Goal: Task Accomplishment & Management: Complete application form

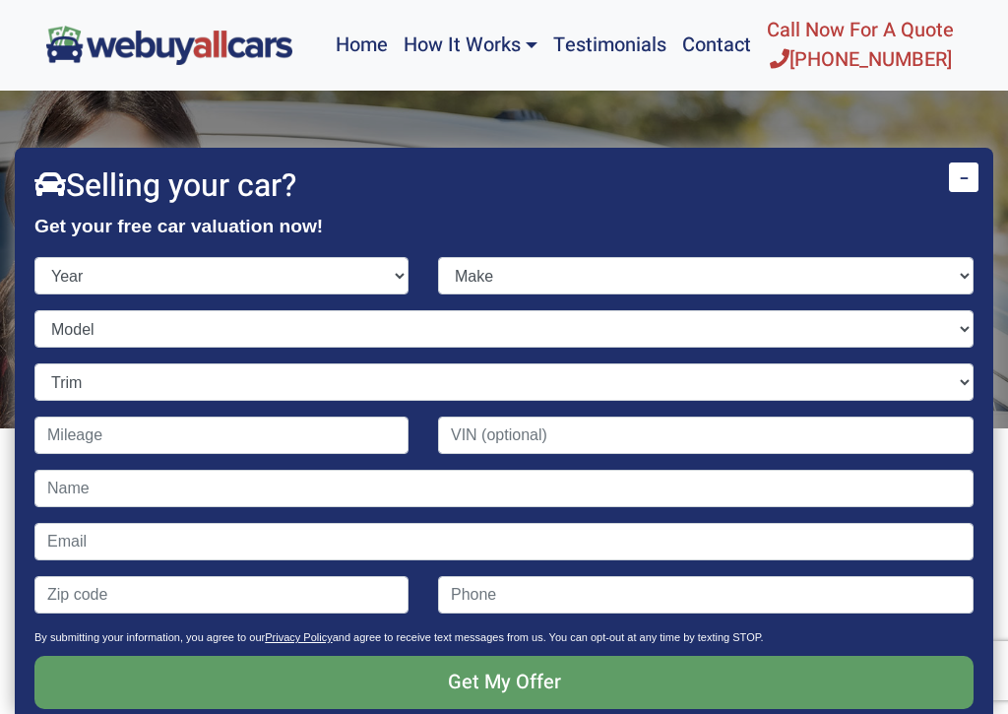
scroll to position [241, 0]
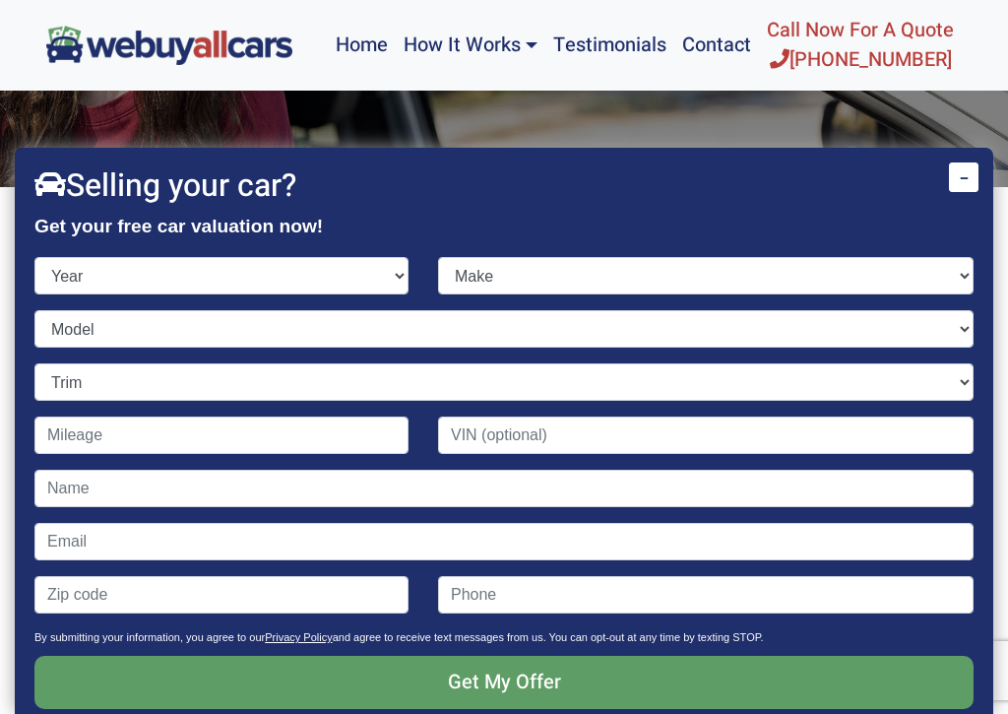
select select "2008"
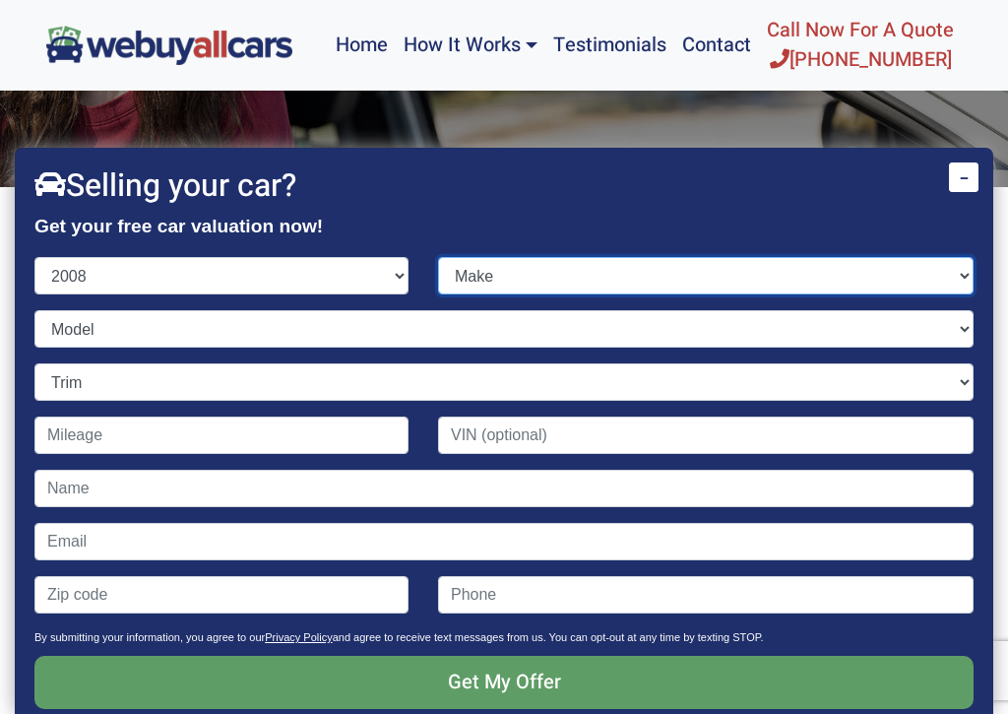
click at [959, 275] on select "Make Acura Aston [PERSON_NAME] Audi Bentley BMW Bugatti Buick Cadillac Chevrole…" at bounding box center [705, 275] width 535 height 37
select select "Kia"
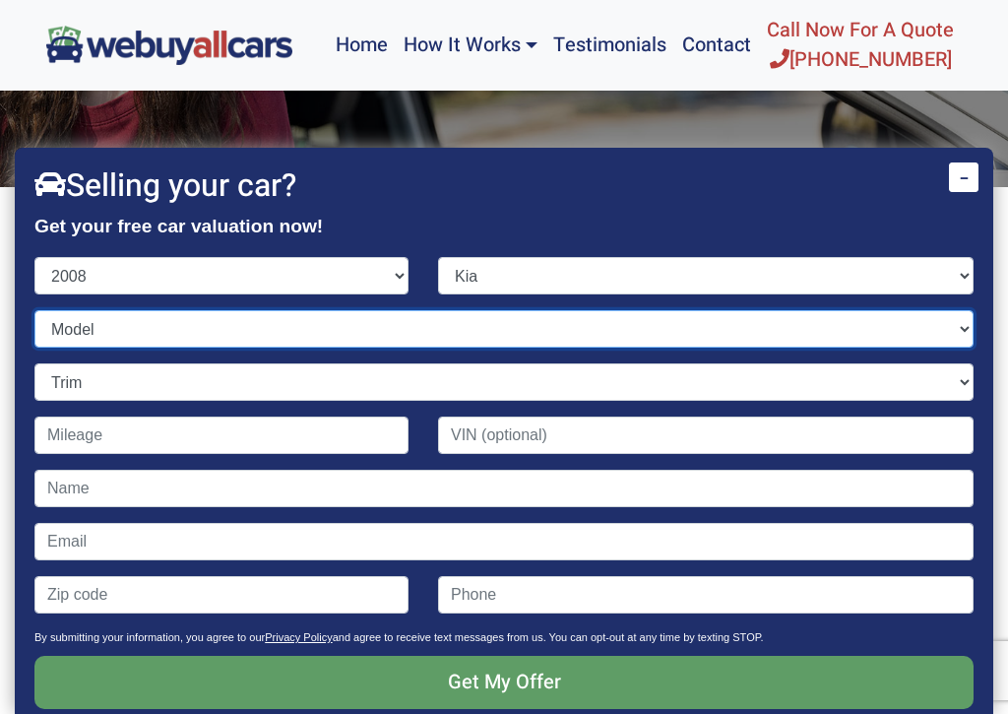
click at [962, 328] on select "Model Amanti Optima Rio Rondo Sedona Sorento Spectra Sportage" at bounding box center [503, 328] width 939 height 37
select select "Sportage"
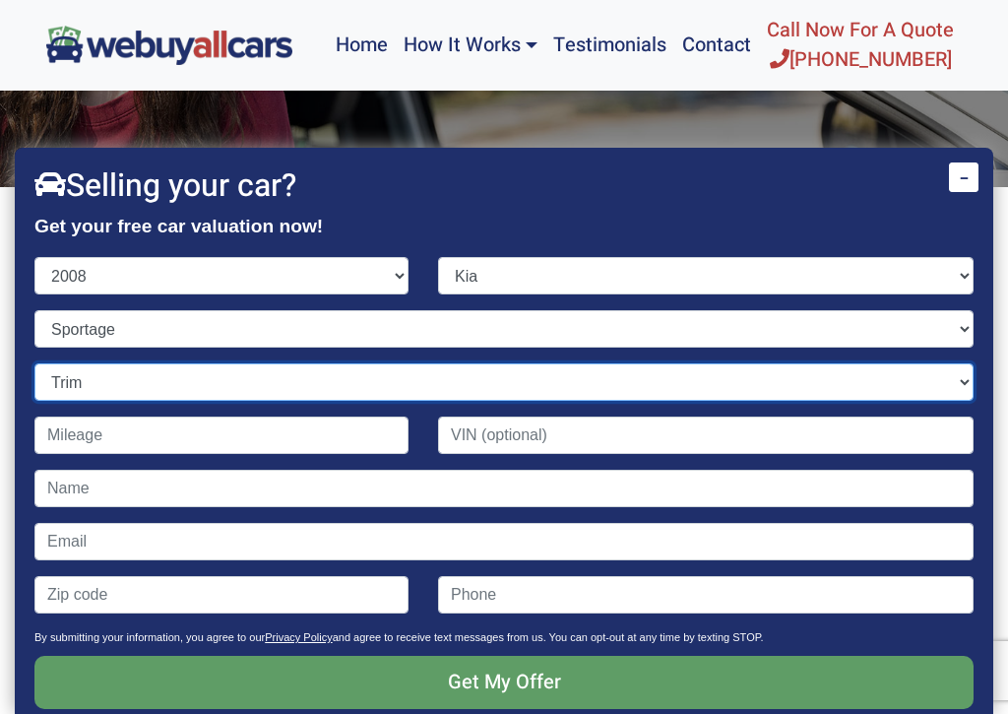
click at [963, 381] on select "Trim EX 4dr SUV (2.7L 6cyl) EX 4dr SUV 4WD (2.7L 6cyl) LX 4dr SUV (2.0L 4cyl) L…" at bounding box center [503, 381] width 939 height 37
select select "LX 4dr SUV 4WD (2.7L 6cyl)"
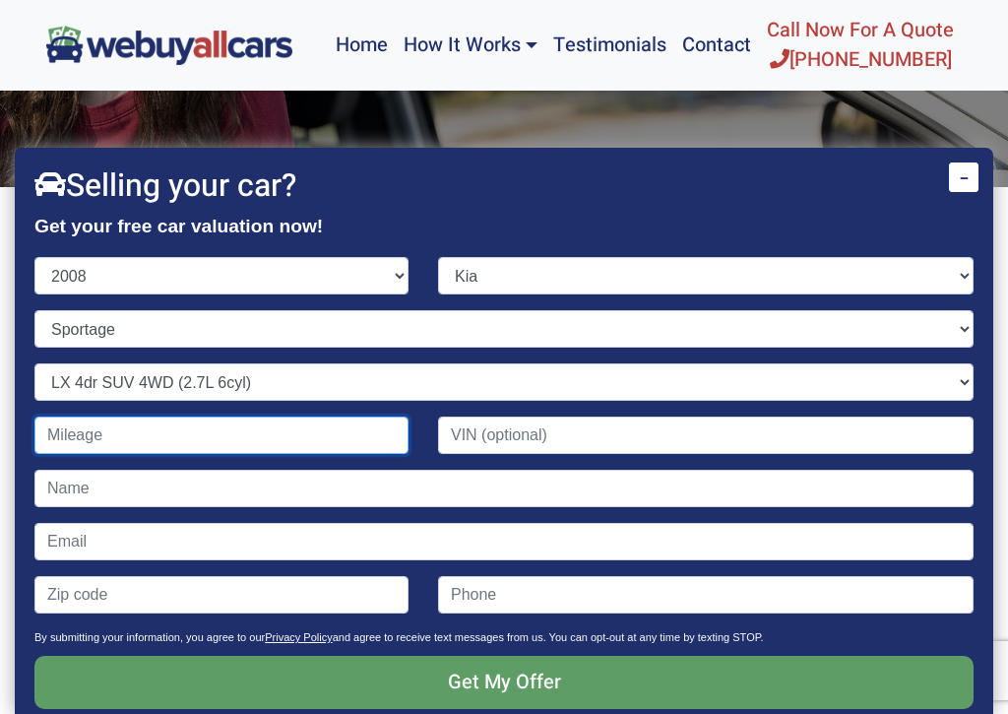
click at [50, 446] on input "Contact form" at bounding box center [221, 434] width 374 height 37
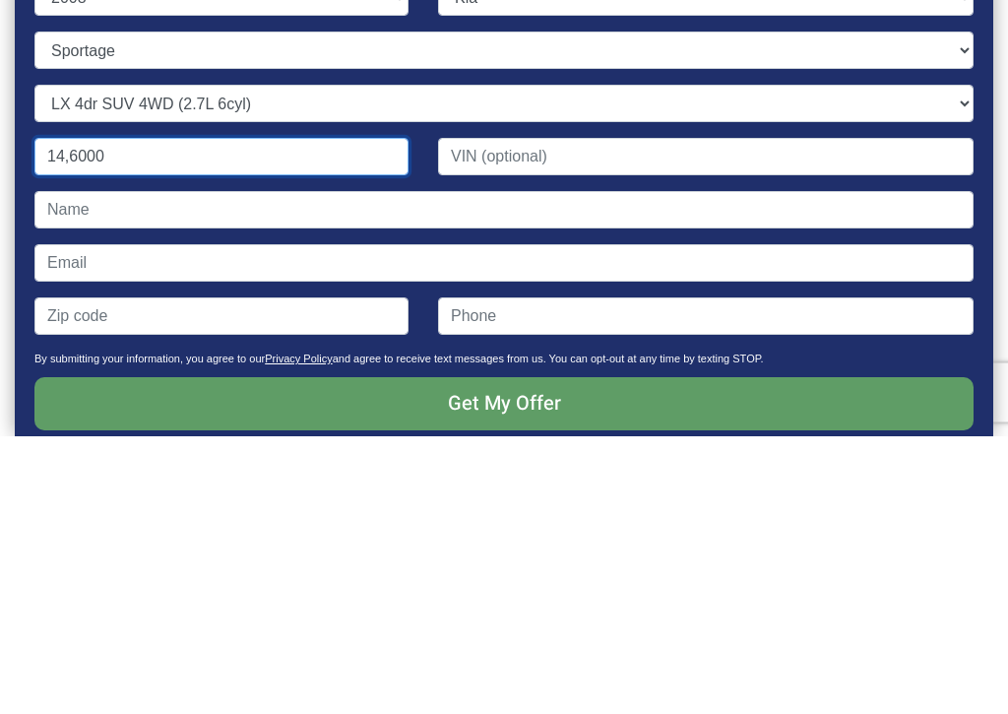
type input "146,000"
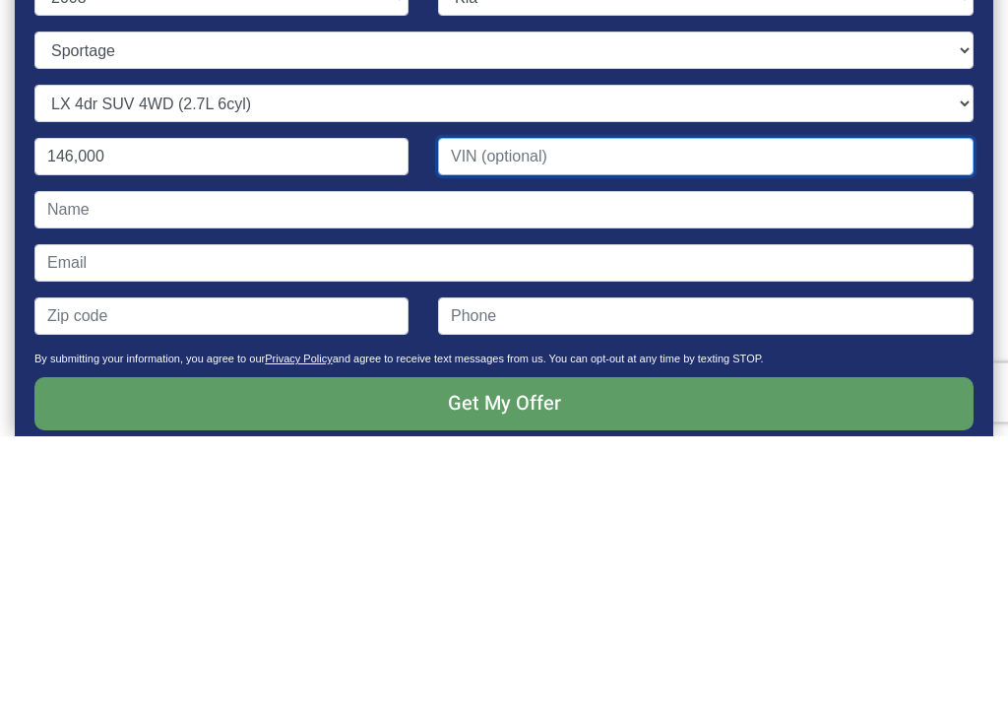
click at [532, 416] on input "Contact form" at bounding box center [705, 434] width 535 height 37
type input "[US_VEHICLE_IDENTIFICATION_NUMBER]"
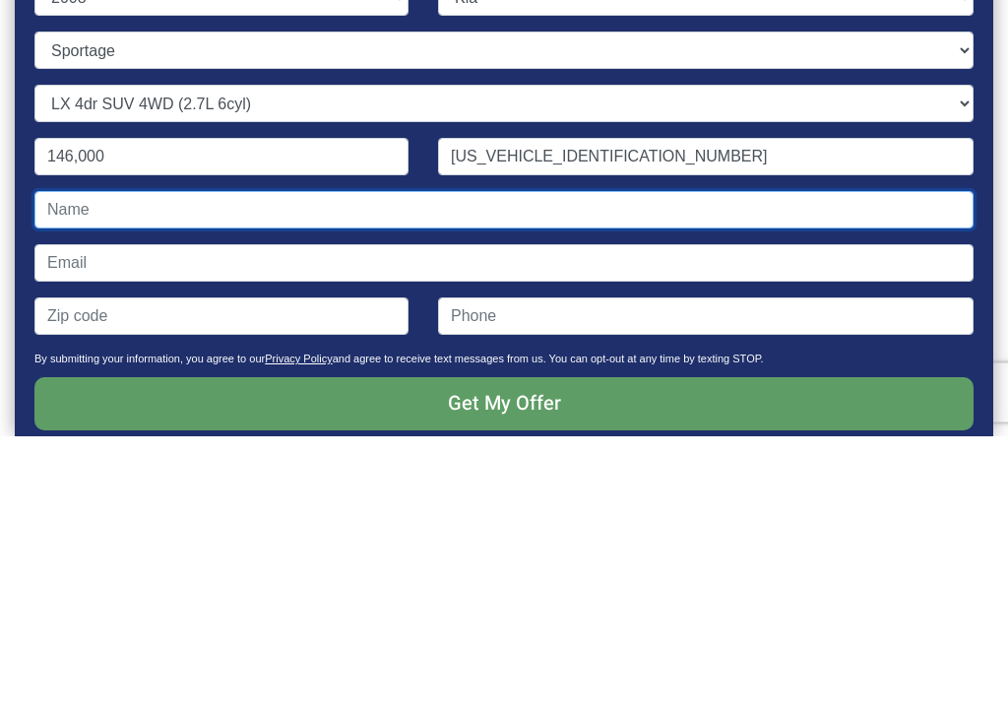
click at [69, 469] on input "Contact form" at bounding box center [503, 487] width 939 height 37
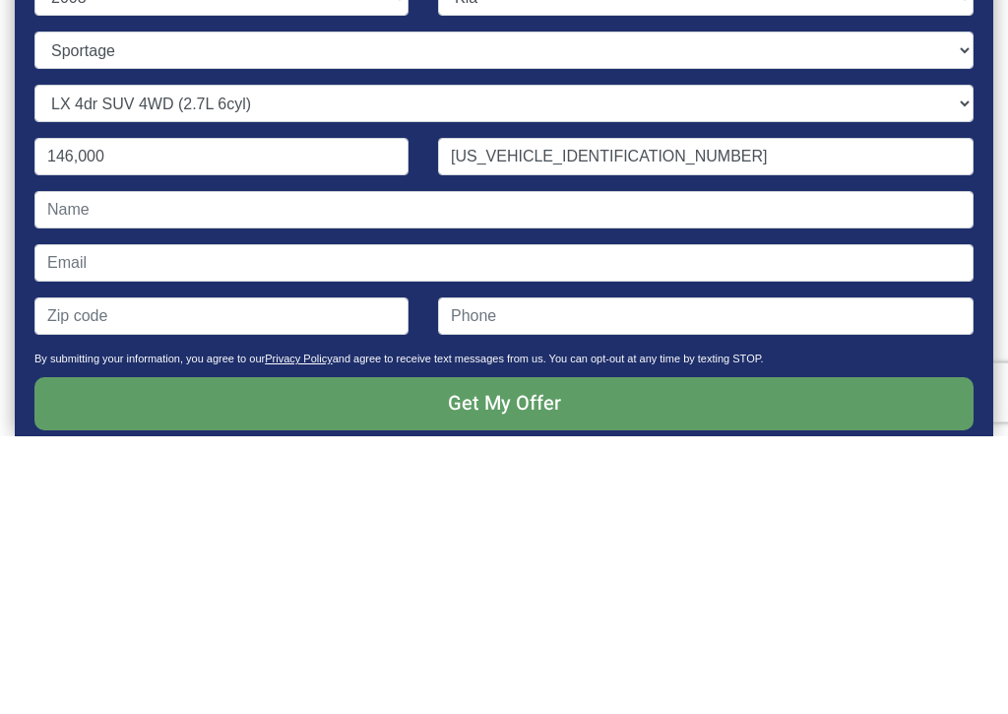
scroll to position [520, 0]
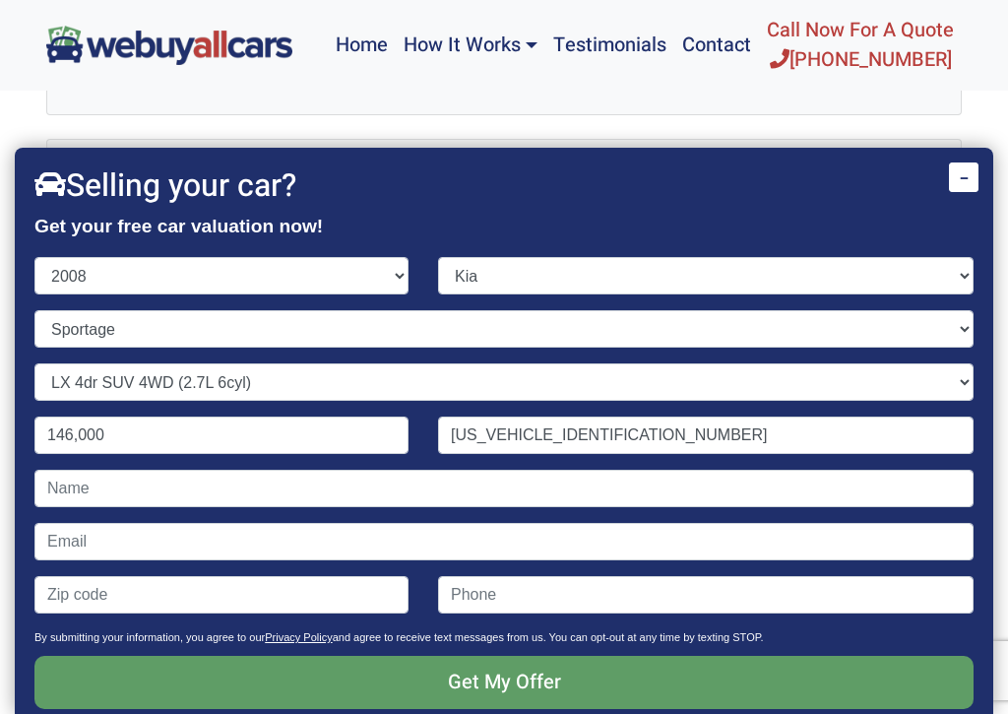
type input "7168392032"
type input "14226"
type input "[EMAIL_ADDRESS][DOMAIN_NAME]"
type input "[PERSON_NAME]"
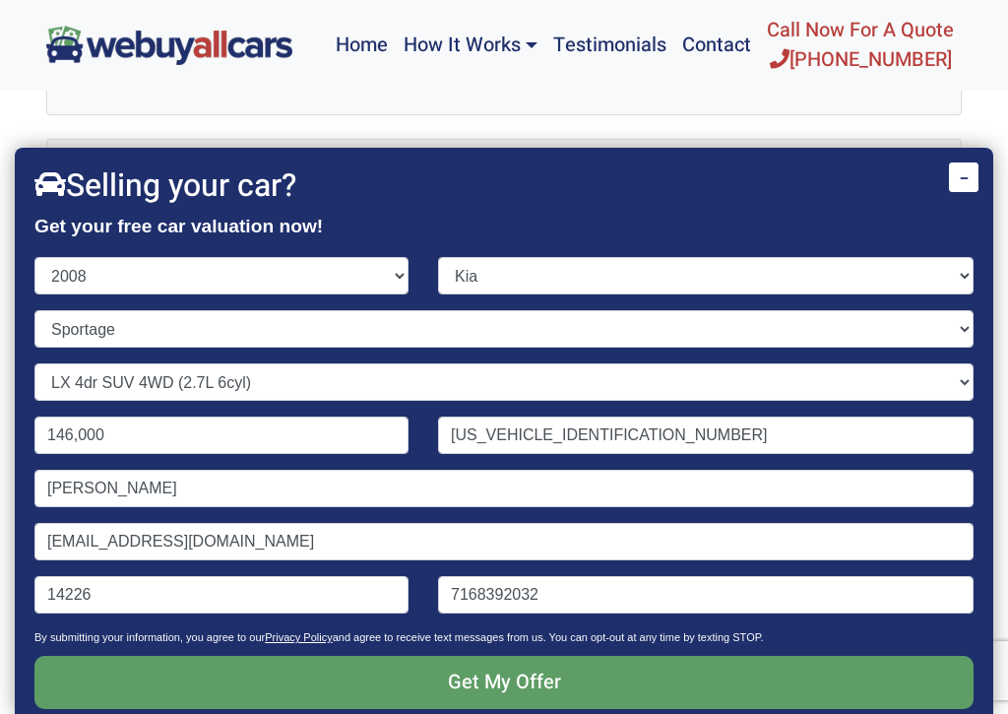
click at [536, 690] on input "Get My Offer" at bounding box center [503, 682] width 939 height 53
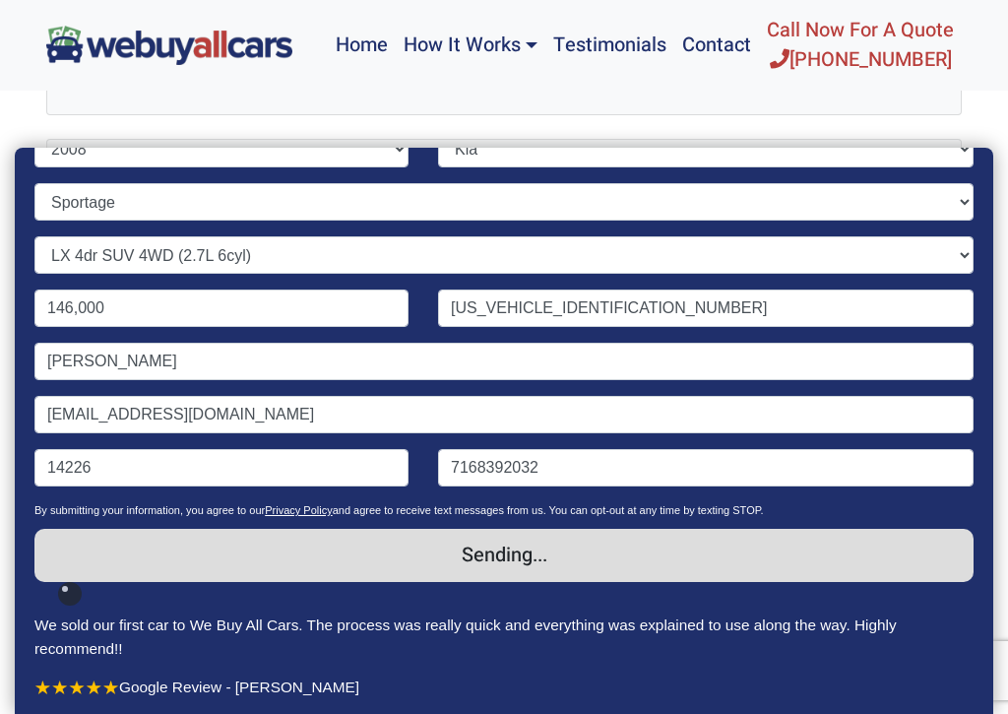
scroll to position [123, 0]
